Goal: Check status: Check status

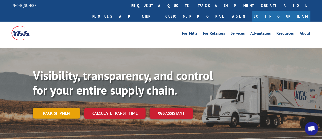
click at [51, 108] on link "Track shipment" at bounding box center [56, 113] width 47 height 11
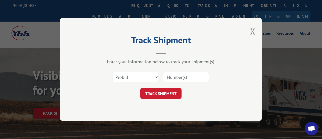
click at [182, 76] on input at bounding box center [186, 77] width 46 height 11
type input "526439933"
click button "TRACK SHIPMENT" at bounding box center [160, 93] width 41 height 11
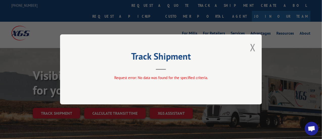
click at [173, 69] on header "Track Shipment" at bounding box center [160, 61] width 151 height 17
click at [255, 44] on button "Close modal" at bounding box center [253, 47] width 6 height 13
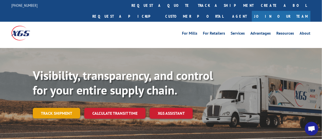
click at [61, 108] on link "Track shipment" at bounding box center [56, 113] width 47 height 11
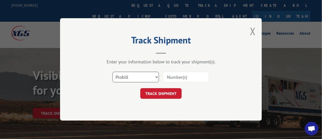
click at [141, 79] on select "Select category... Probill BOL PO" at bounding box center [136, 77] width 46 height 11
select select "bol"
click at [113, 72] on select "Select category... Probill BOL PO" at bounding box center [136, 77] width 46 height 11
click at [179, 75] on input at bounding box center [186, 77] width 46 height 11
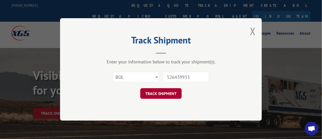
type input "526439933"
click at [170, 94] on button "TRACK SHIPMENT" at bounding box center [160, 93] width 41 height 11
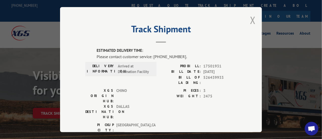
click at [250, 19] on button "Close modal" at bounding box center [253, 19] width 6 height 13
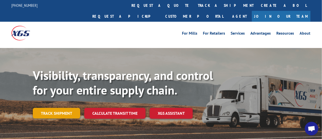
click at [55, 108] on link "Track shipment" at bounding box center [56, 113] width 47 height 11
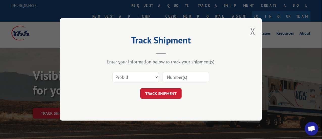
click at [181, 78] on input at bounding box center [186, 77] width 46 height 11
type input "526439933"
click button "TRACK SHIPMENT" at bounding box center [160, 93] width 41 height 11
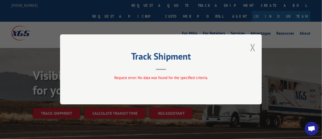
click at [253, 46] on button "Close modal" at bounding box center [253, 47] width 6 height 13
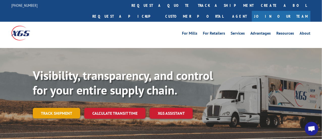
click at [43, 108] on link "Track shipment" at bounding box center [56, 113] width 47 height 11
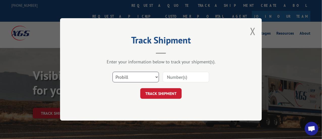
click at [128, 77] on select "Select category... Probill BOL PO" at bounding box center [136, 77] width 46 height 11
select select "po"
click at [113, 72] on select "Select category... Probill BOL PO" at bounding box center [136, 77] width 46 height 11
click at [180, 76] on input at bounding box center [186, 77] width 46 height 11
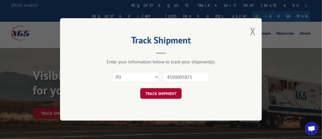
type input "4500005871"
click at [166, 92] on button "TRACK SHIPMENT" at bounding box center [160, 93] width 41 height 11
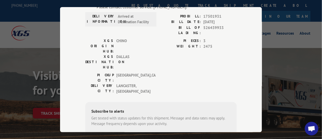
scroll to position [50, 0]
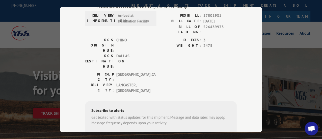
click at [231, 71] on div "PICKUP CITY: [GEOGRAPHIC_DATA] , [GEOGRAPHIC_DATA] [GEOGRAPHIC_DATA]: [GEOGRAPH…" at bounding box center [160, 83] width 151 height 24
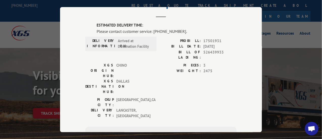
scroll to position [0, 0]
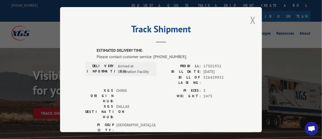
click at [250, 17] on button "Close modal" at bounding box center [253, 19] width 6 height 13
